Goal: Information Seeking & Learning: Learn about a topic

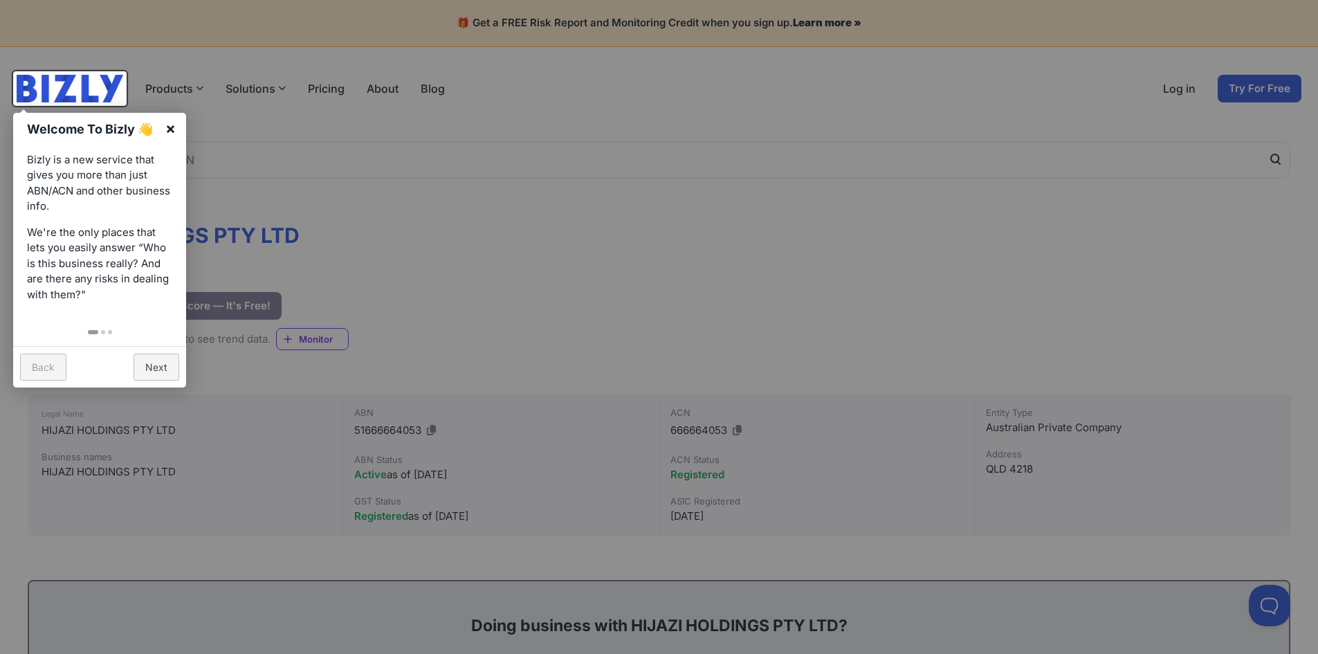
click at [181, 125] on link "×" at bounding box center [170, 128] width 31 height 31
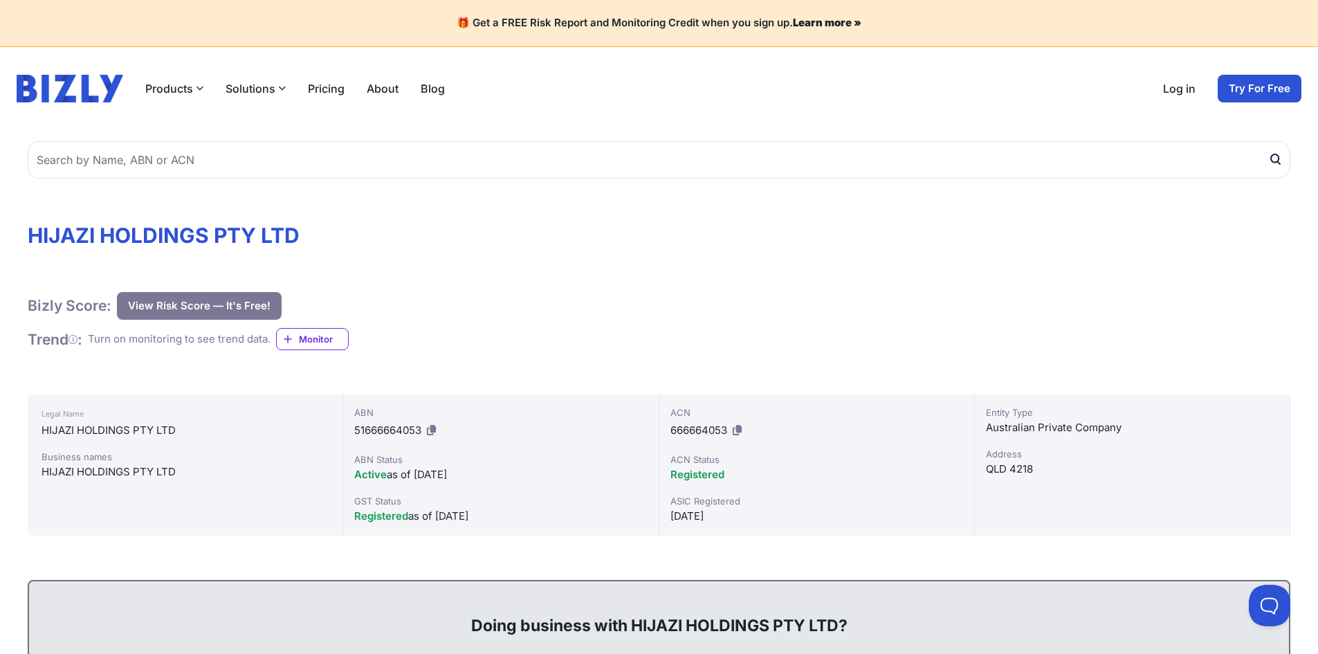
click at [383, 89] on link "About" at bounding box center [383, 88] width 32 height 17
click at [480, 313] on div "Bizly Score: View Risk Score — It's Free! View Risk Score — It's Free!" at bounding box center [659, 306] width 1263 height 28
click at [370, 89] on link "About" at bounding box center [383, 88] width 32 height 17
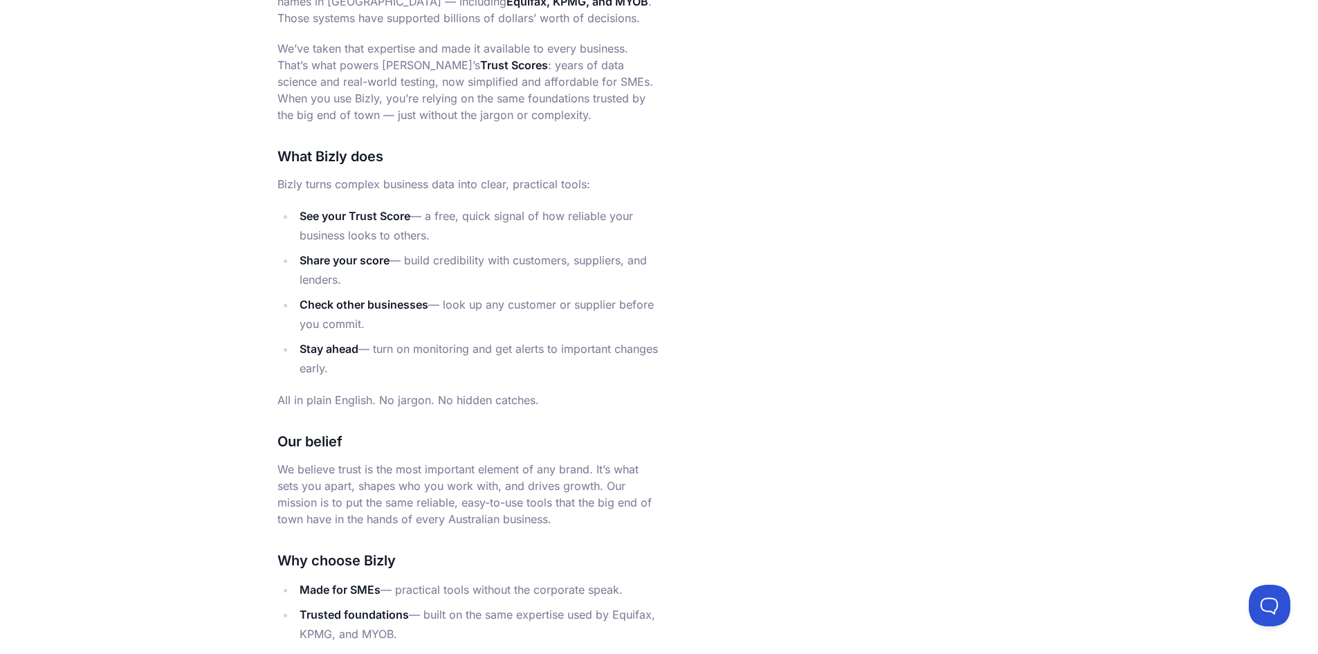
scroll to position [969, 0]
